Goal: Navigation & Orientation: Find specific page/section

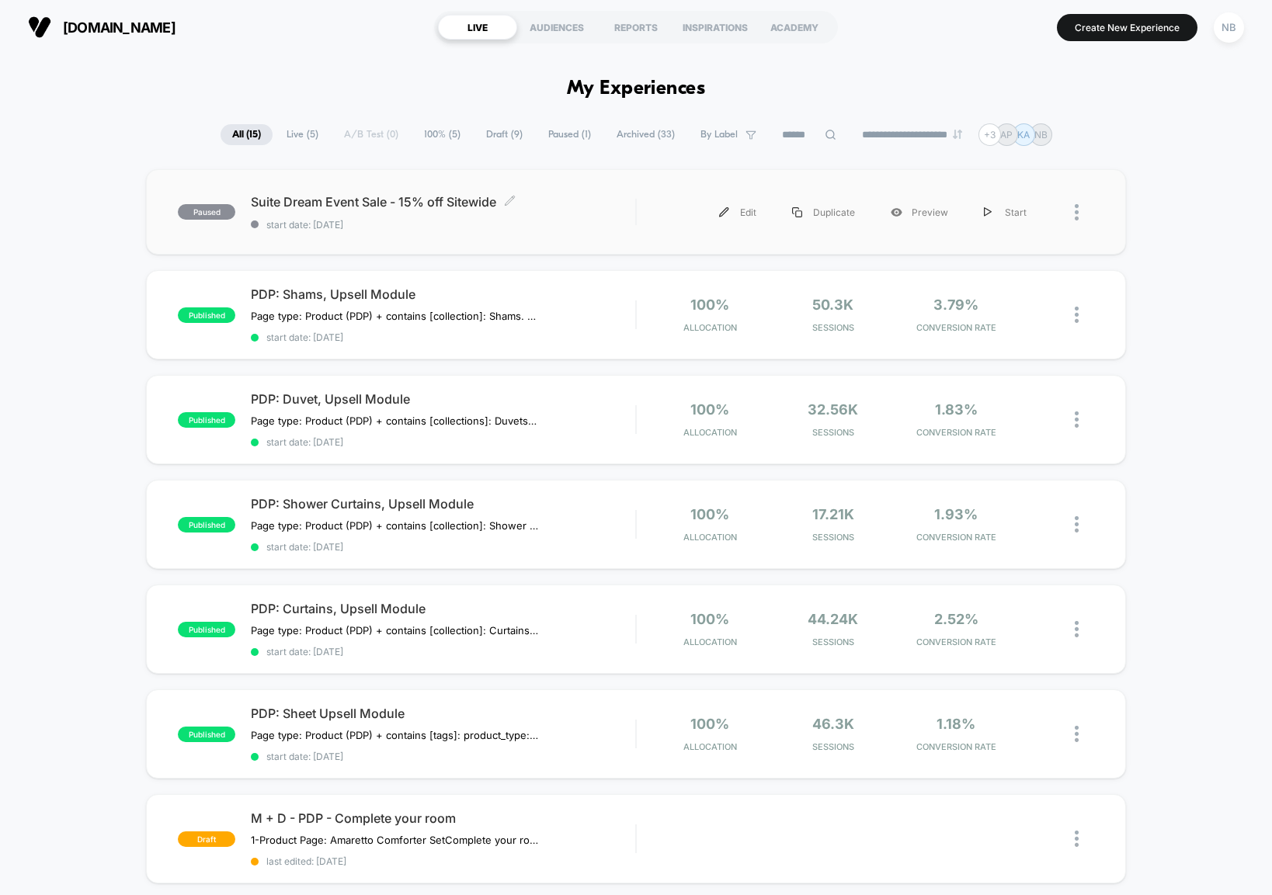
click at [448, 199] on span "Suite Dream Event Sale - 15% off Sitewide Click to edit experience details" at bounding box center [443, 202] width 384 height 16
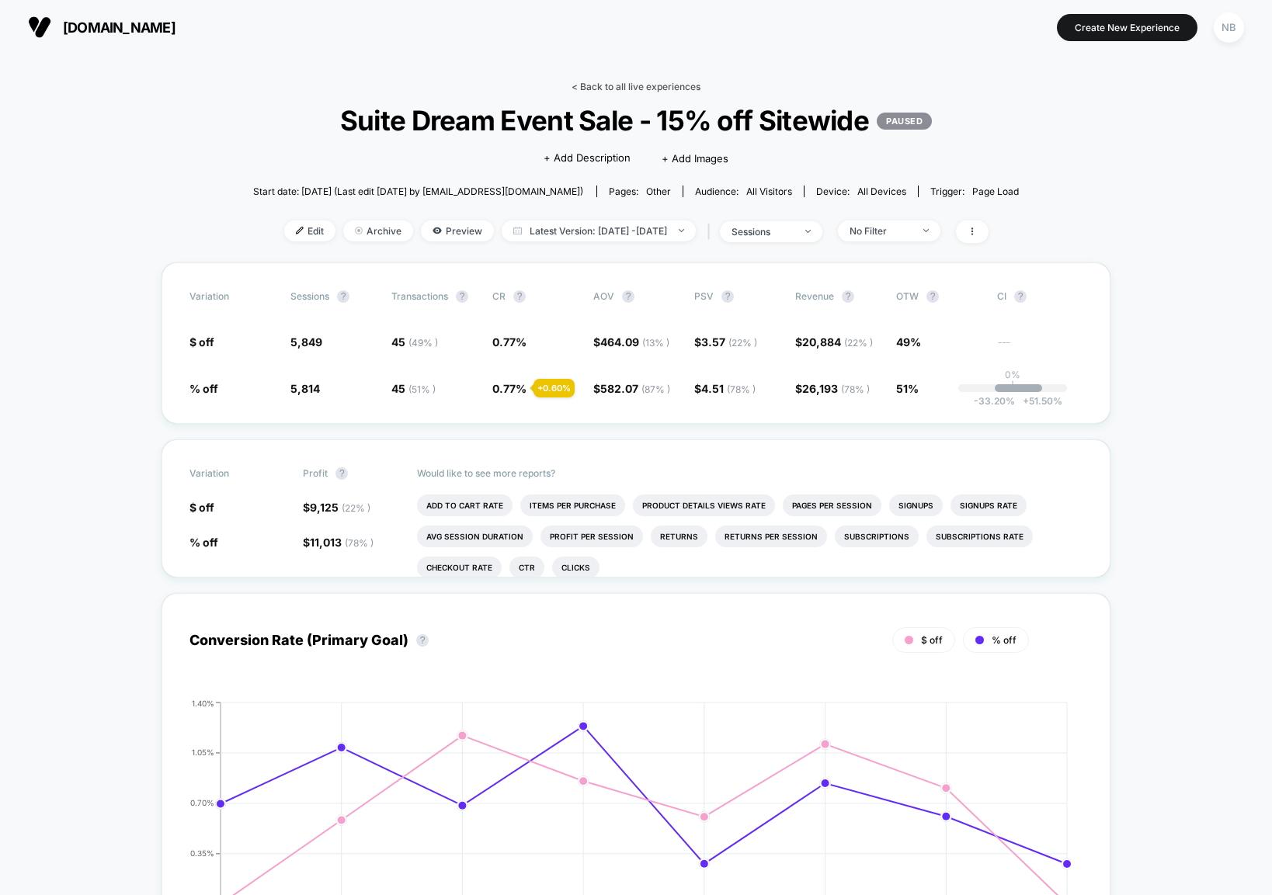
click at [597, 90] on link "< Back to all live experiences" at bounding box center [635, 87] width 129 height 12
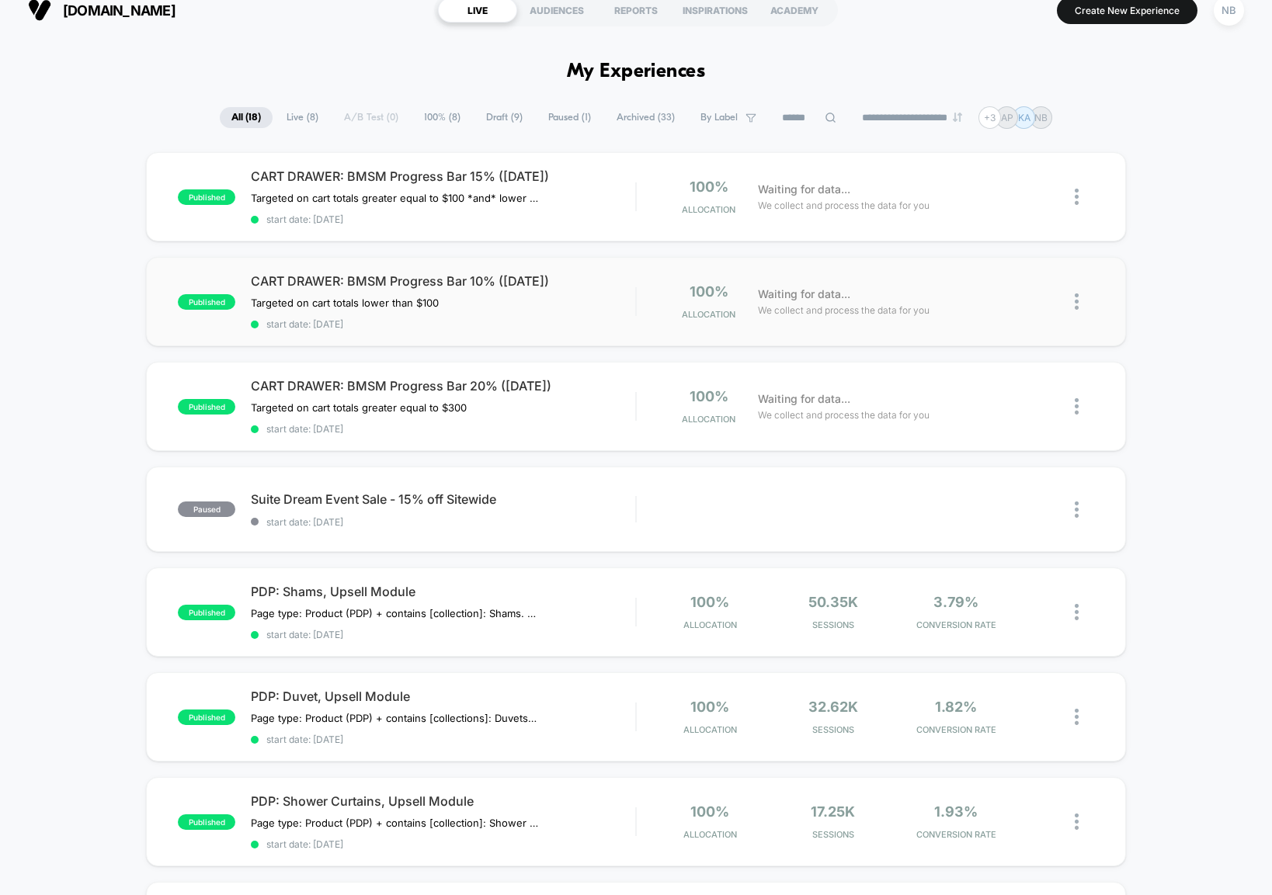
scroll to position [19, 0]
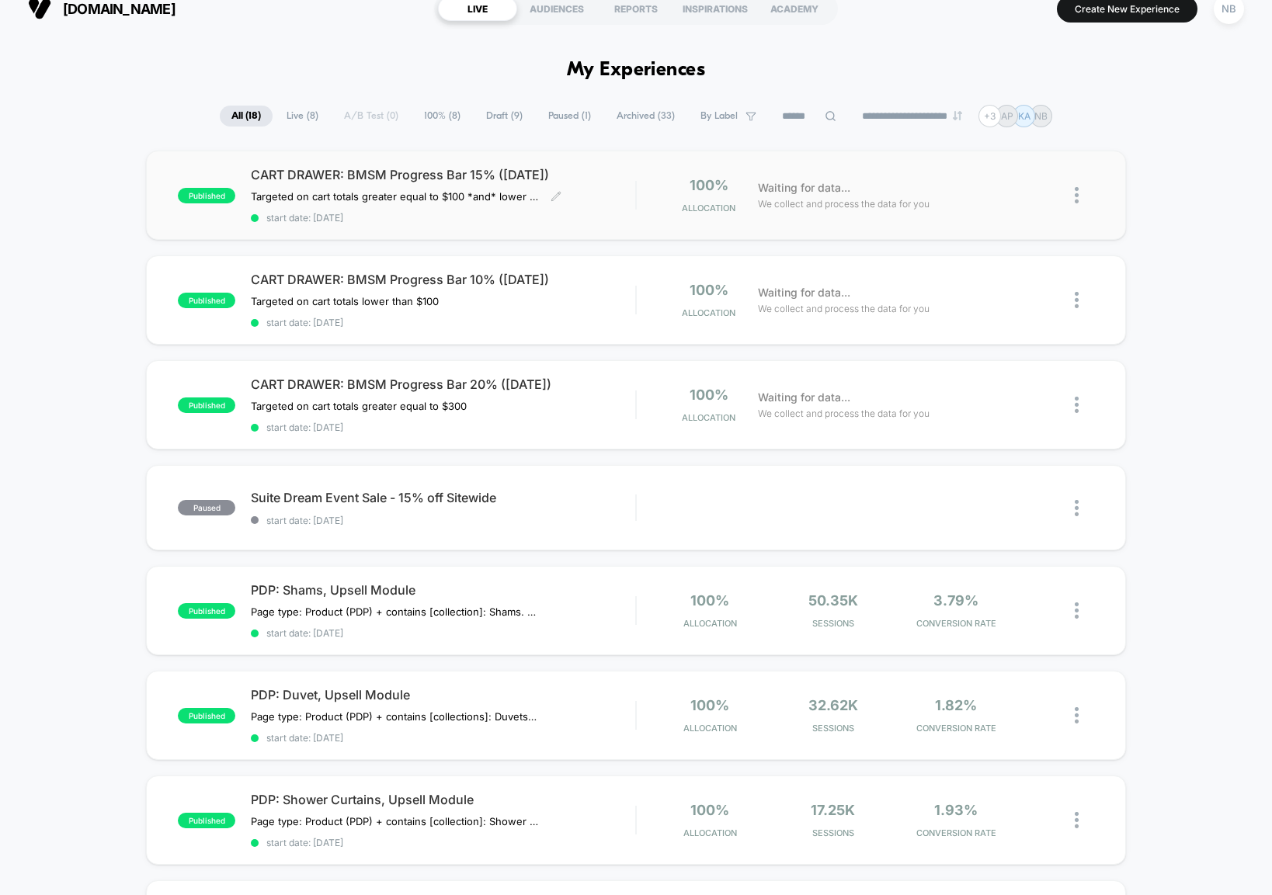
click at [630, 196] on div "CART DRAWER: BMSM Progress Bar 15% ([DATE]) Targeted on cart totals greater equ…" at bounding box center [443, 195] width 384 height 57
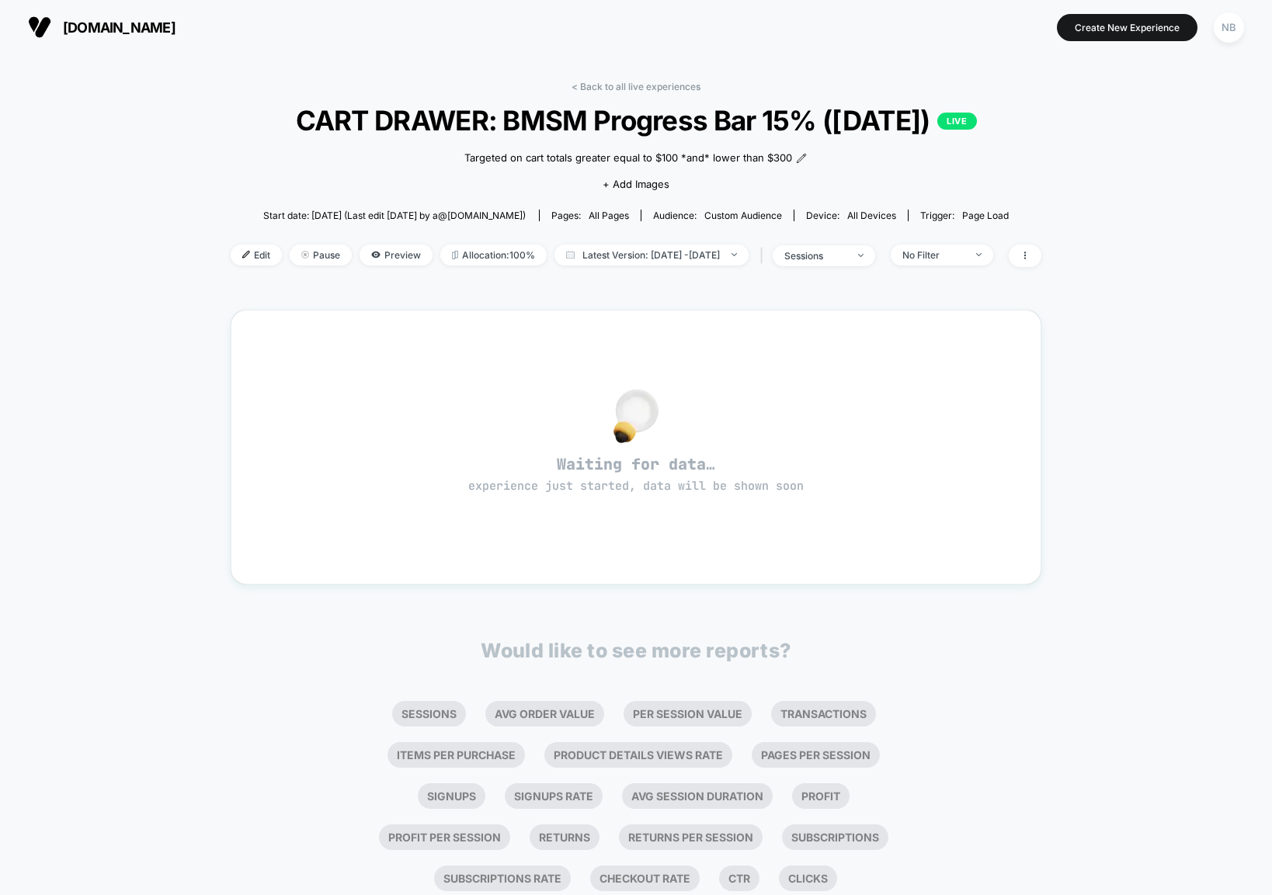
click at [584, 92] on div "< Back to all live experiences CART DRAWER: BMSM Progress Bar 15% ([DATE]) LIVE…" at bounding box center [636, 184] width 811 height 206
click at [566, 92] on div "< Back to all live experiences CART DRAWER: BMSM Progress Bar 15% ([DATE]) LIVE…" at bounding box center [636, 184] width 811 height 206
click at [575, 85] on link "< Back to all live experiences" at bounding box center [635, 87] width 129 height 12
